Goal: Information Seeking & Learning: Find specific fact

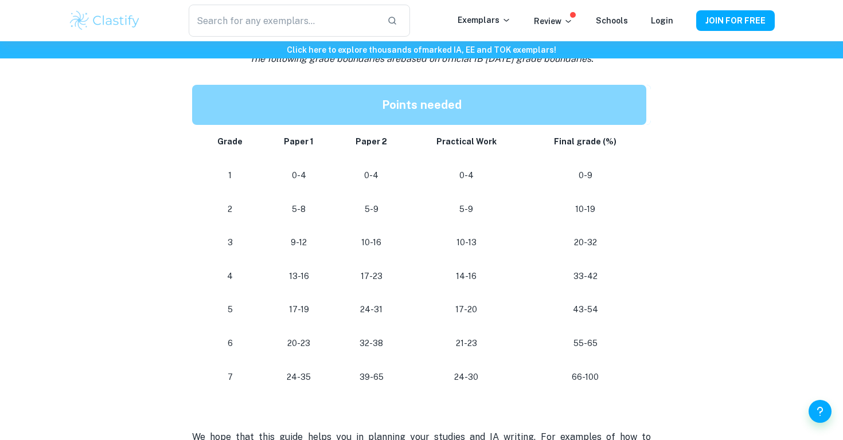
scroll to position [605, 0]
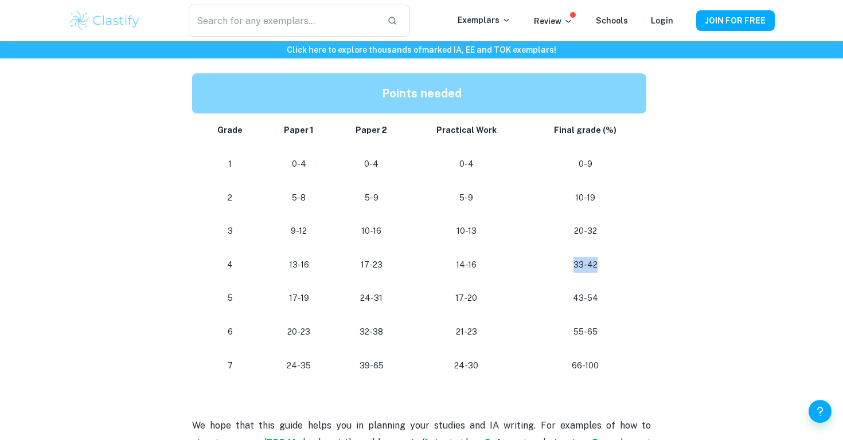
drag, startPoint x: 574, startPoint y: 268, endPoint x: 612, endPoint y: 271, distance: 38.5
click at [612, 271] on p "33-42" at bounding box center [585, 264] width 103 height 15
drag, startPoint x: 570, startPoint y: 263, endPoint x: 592, endPoint y: 270, distance: 22.8
click at [592, 270] on p "33-42" at bounding box center [585, 264] width 103 height 15
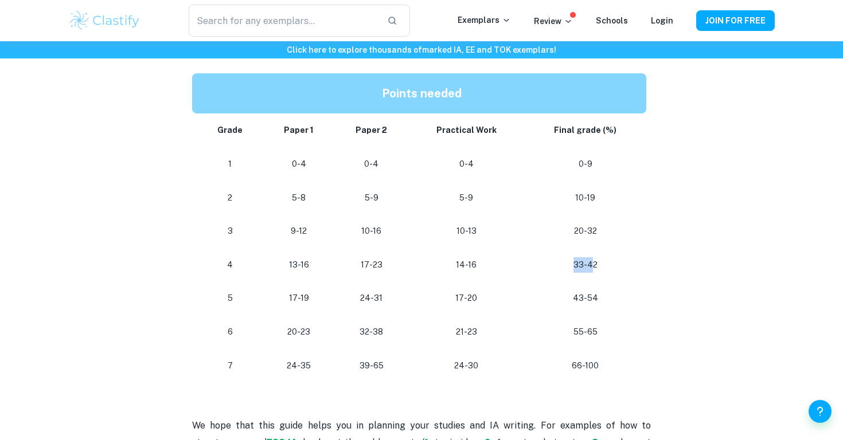
click at [592, 270] on p "33-42" at bounding box center [585, 264] width 103 height 15
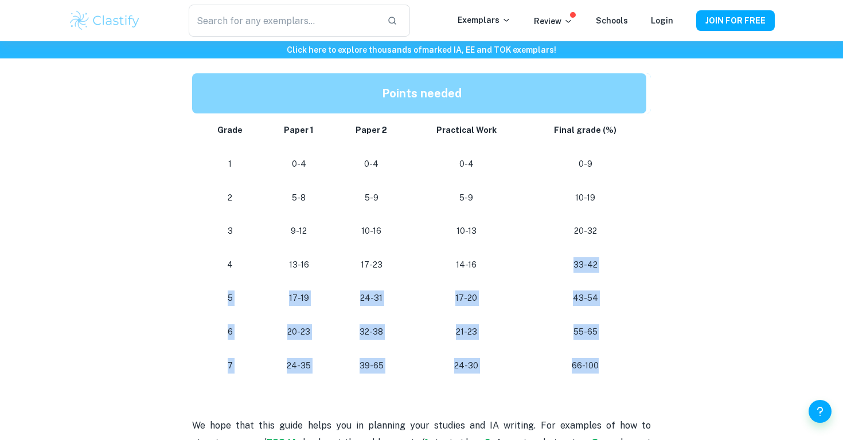
drag, startPoint x: 579, startPoint y: 256, endPoint x: 612, endPoint y: 372, distance: 120.5
click at [613, 373] on tbody "Grade Paper 1 Paper 2 Practical Work Final grade (%) 1 0-4 0-4 0-4 0-9 2 5-8 5-…" at bounding box center [421, 248] width 459 height 269
click at [612, 372] on p "66-100" at bounding box center [585, 365] width 103 height 15
drag, startPoint x: 580, startPoint y: 279, endPoint x: 585, endPoint y: 320, distance: 42.2
click at [585, 320] on tbody "Grade Paper 1 Paper 2 Practical Work Final grade (%) 1 0-4 0-4 0-4 0-9 2 5-8 5-…" at bounding box center [421, 248] width 459 height 269
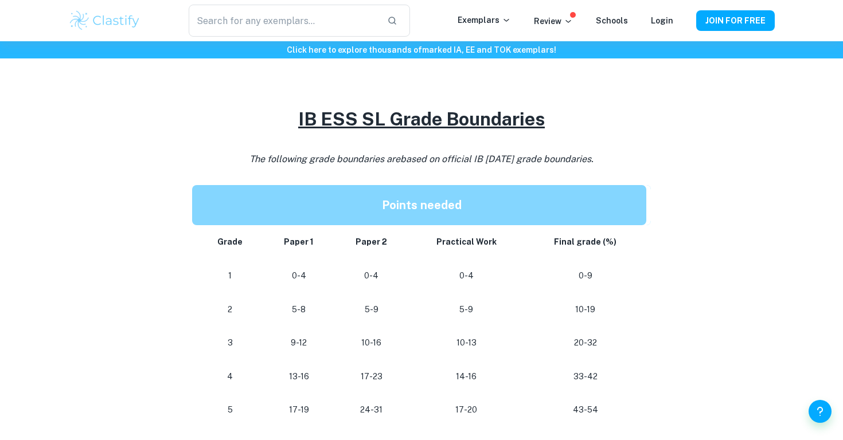
click at [717, 292] on div "IB ESS Grade Boundaries By [PERSON_NAME] • [DATE] Get feedback on your ESS IA M…" at bounding box center [421, 195] width 706 height 1200
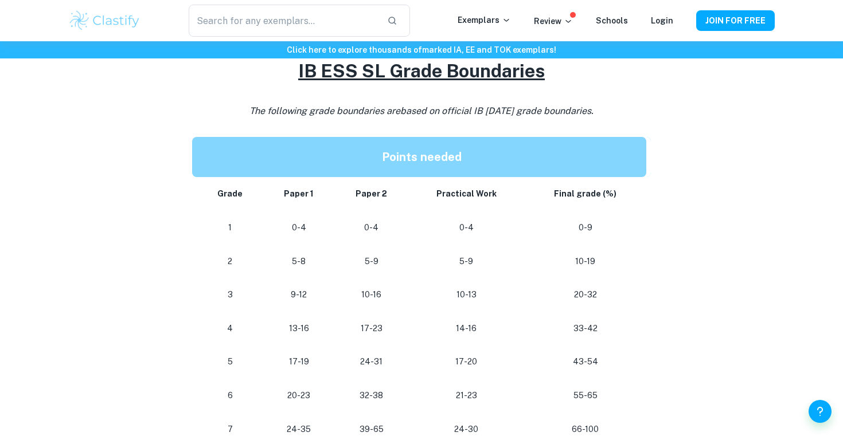
scroll to position [510, 0]
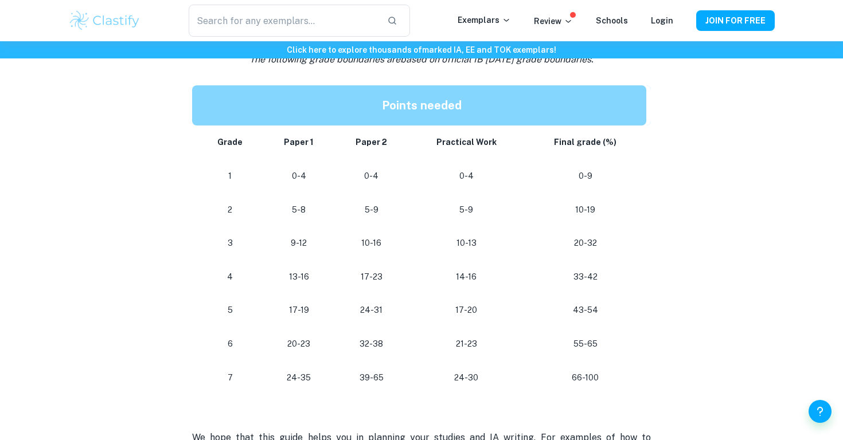
scroll to position [629, 0]
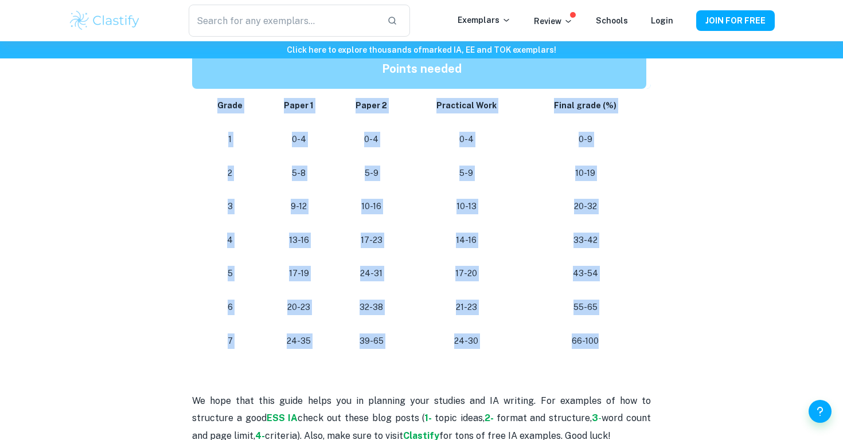
drag, startPoint x: 210, startPoint y: 107, endPoint x: 623, endPoint y: 355, distance: 481.1
click at [623, 355] on tbody "Grade Paper 1 Paper 2 Practical Work Final grade (%) 1 0-4 0-4 0-4 0-9 2 5-8 5-…" at bounding box center [421, 223] width 459 height 269
copy tbody "Grade Paper 1 Paper 2 Practical Work Final grade (%) 1 0-4 0-4 0-4 0-9 2 5-8 5-…"
